Goal: Transaction & Acquisition: Purchase product/service

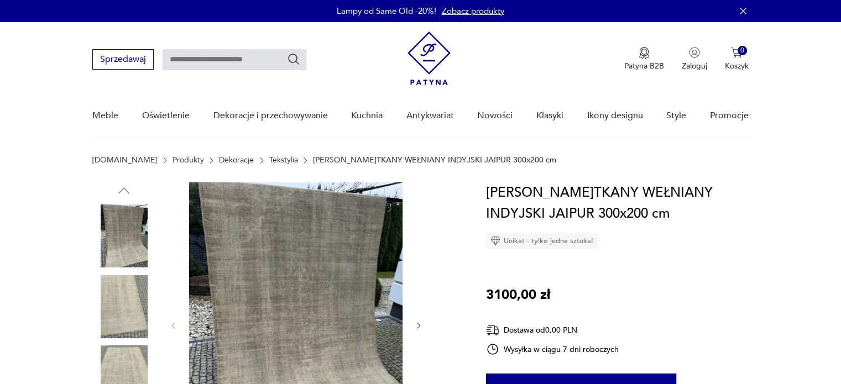
click at [53, 168] on section "[DOMAIN_NAME] Produkty Dekoracje Tekstylia DYWAN R.TKANY WEŁNIANY INDYJSKI JAIP…" at bounding box center [420, 169] width 841 height 27
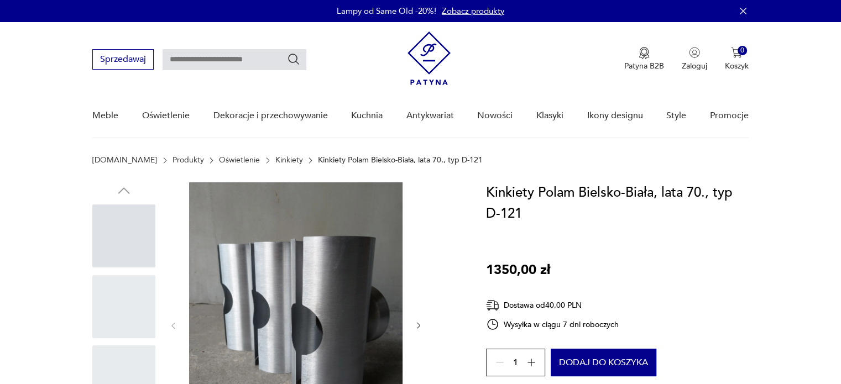
click at [649, 242] on div "Kinkiety Polam Bielsko-Biała, lata 70., typ D-121 1350,00 zł Dostawa od 40,00 P…" at bounding box center [617, 331] width 263 height 299
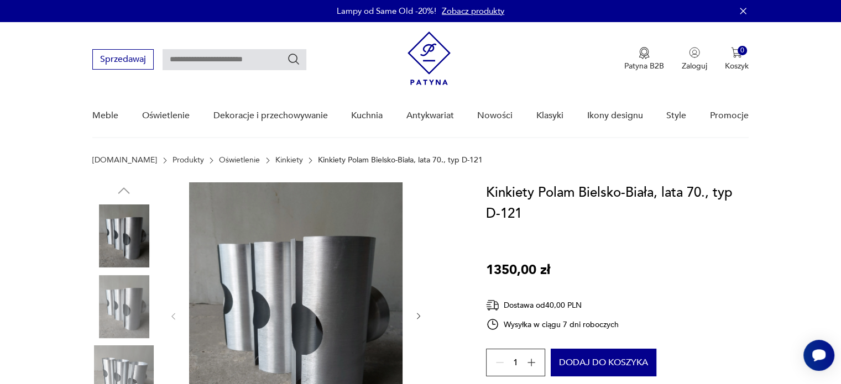
click at [49, 88] on nav "Sprzedawaj Patyna B2B Zaloguj 0 Koszyk Twój koszyk ( 0 ) Brak produktów w koszy…" at bounding box center [420, 80] width 841 height 116
